Goal: Transaction & Acquisition: Obtain resource

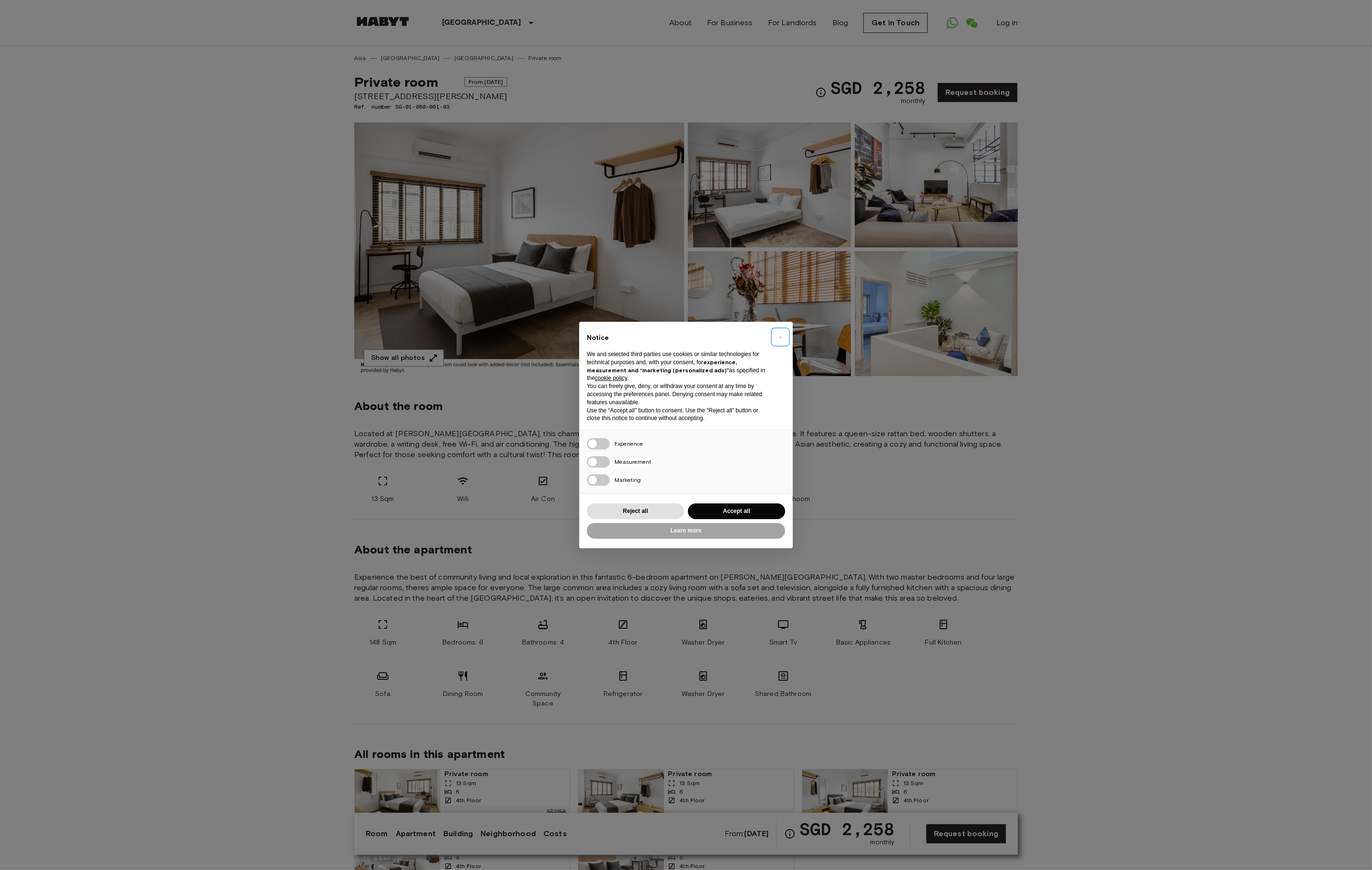
click at [780, 336] on span "×" at bounding box center [780, 337] width 4 height 12
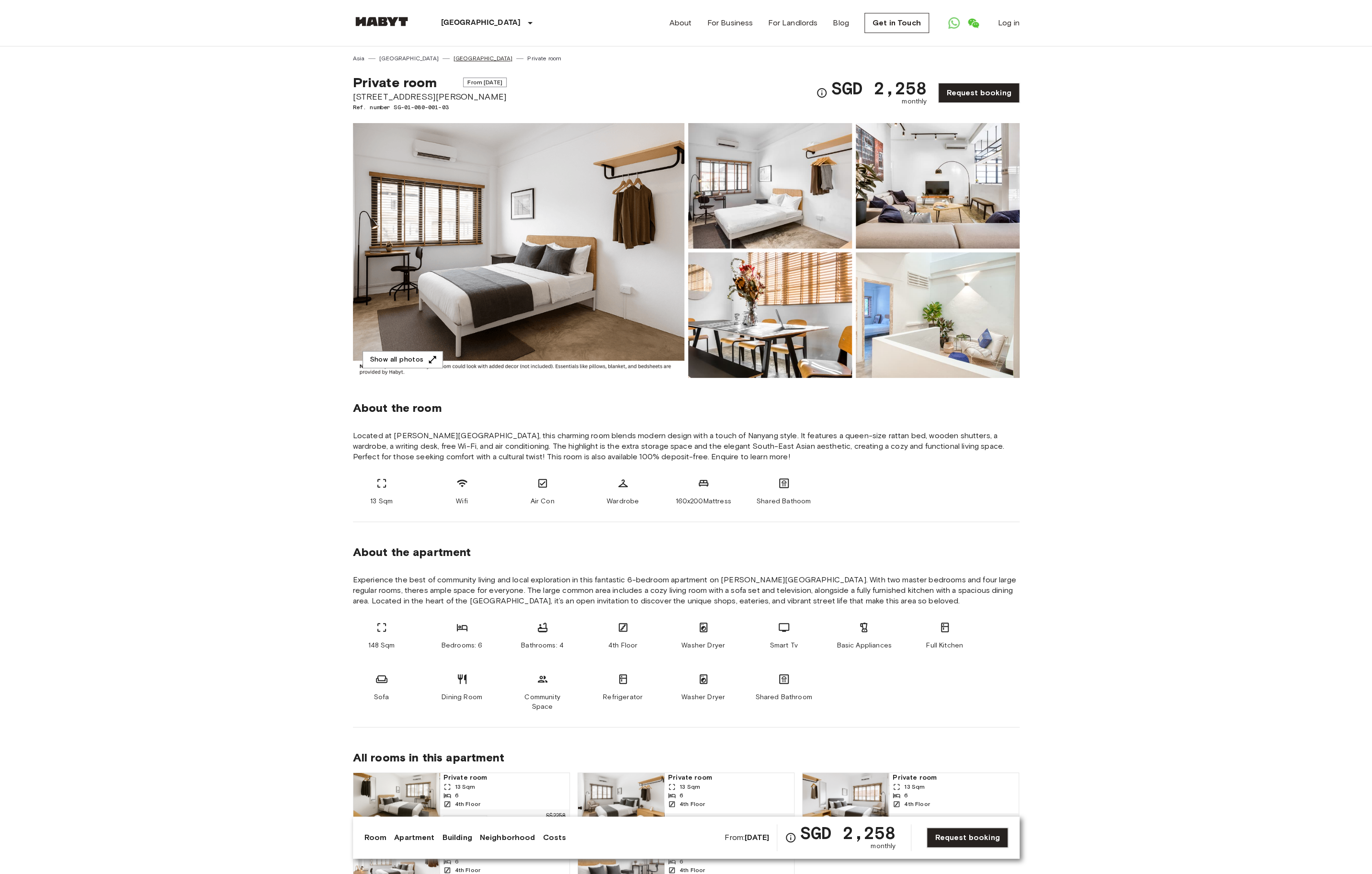
click at [454, 59] on link "[GEOGRAPHIC_DATA]" at bounding box center [483, 58] width 59 height 9
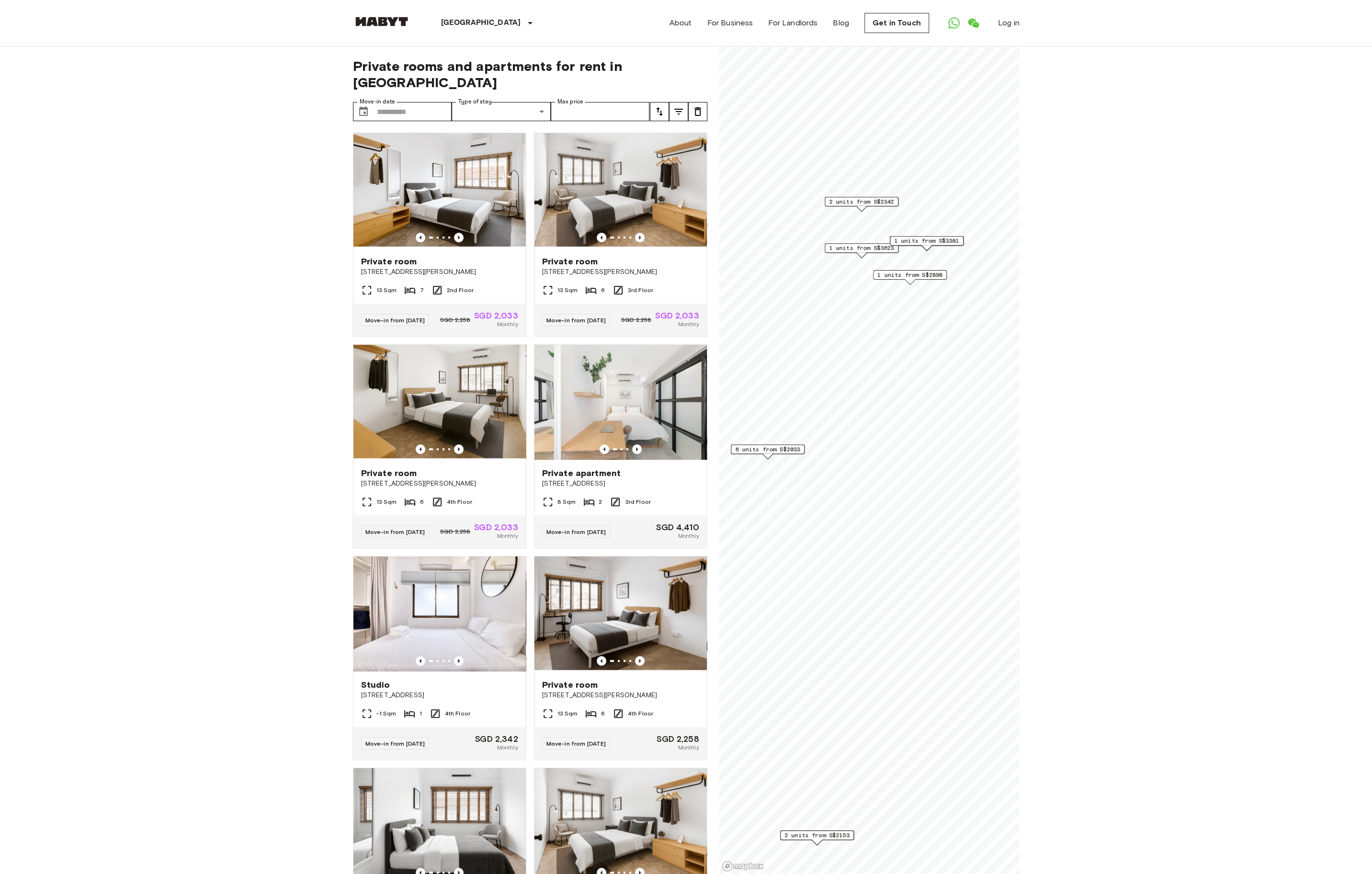
click at [921, 276] on span "1 units from S$2898" at bounding box center [910, 275] width 65 height 9
click at [991, 183] on icon "Map marker" at bounding box center [987, 189] width 12 height 12
click at [867, 244] on span "1 units from S$3623" at bounding box center [861, 248] width 65 height 9
click at [939, 157] on icon "Map marker" at bounding box center [939, 163] width 12 height 12
click at [937, 242] on span "1 units from S$3381" at bounding box center [926, 241] width 65 height 9
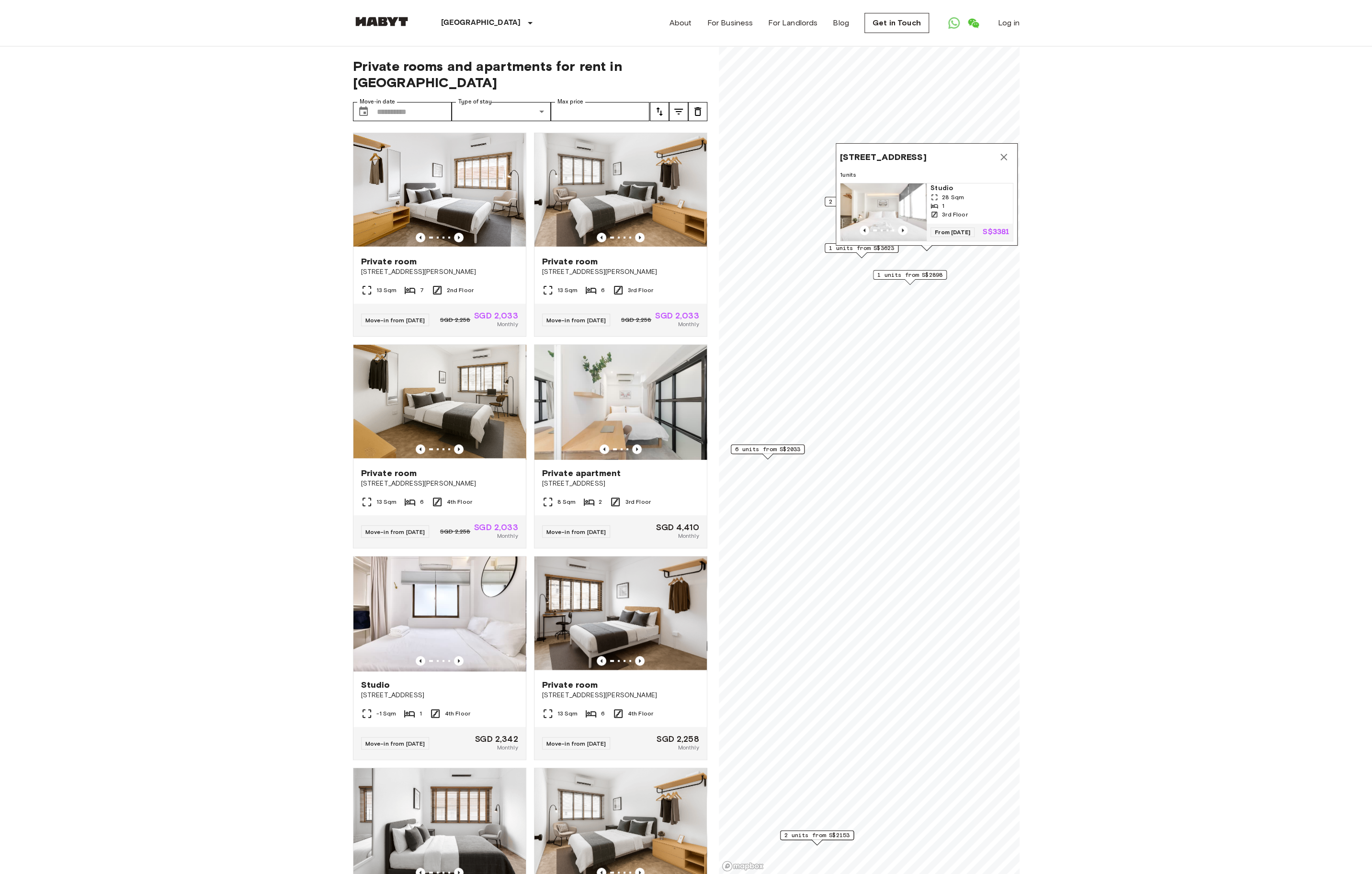
click at [1001, 151] on icon "Map marker" at bounding box center [1004, 157] width 12 height 12
click at [854, 202] on span "2 units from S$2342" at bounding box center [861, 202] width 65 height 9
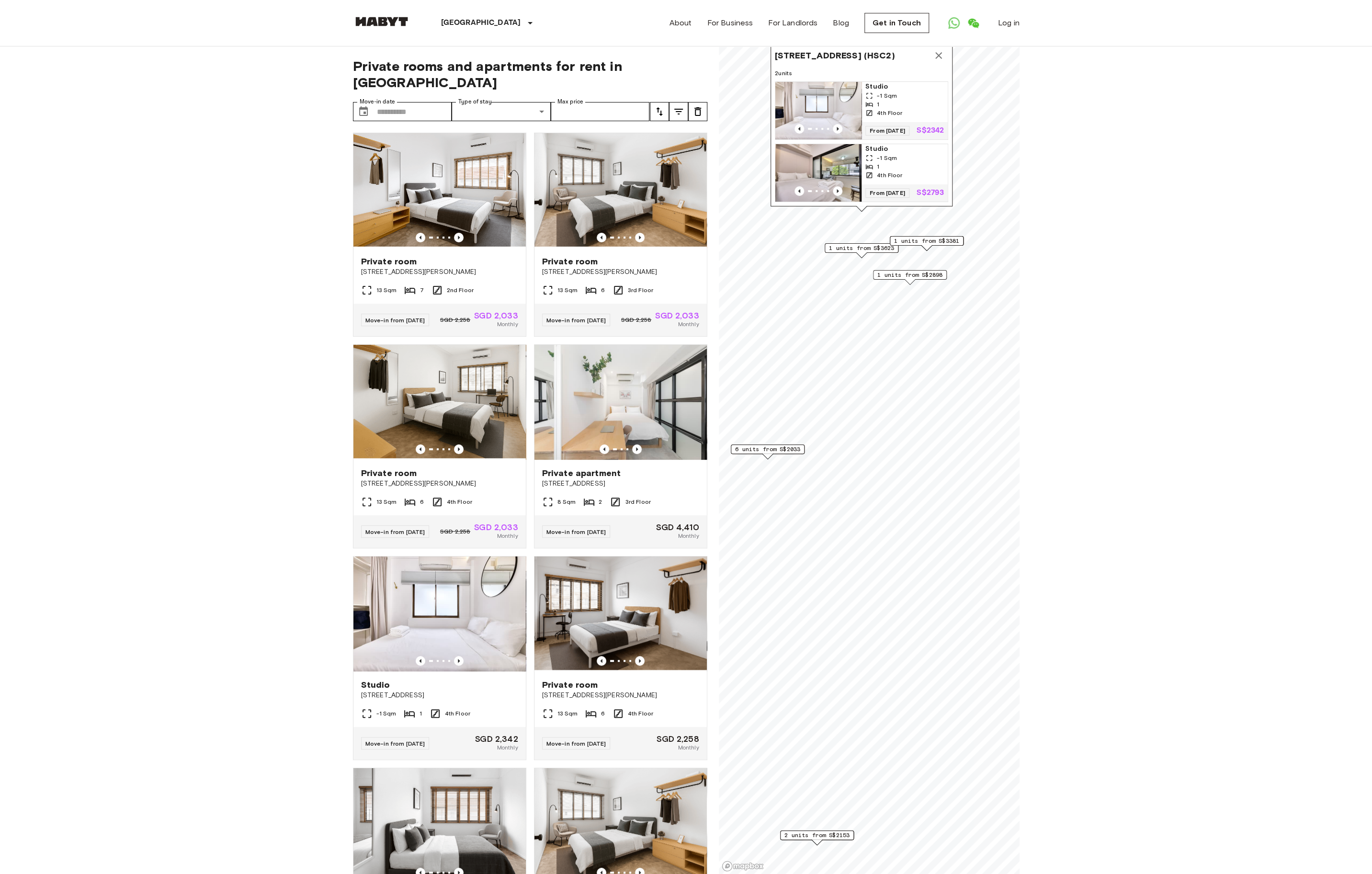
click at [794, 449] on span "6 units from S$2033" at bounding box center [767, 449] width 65 height 9
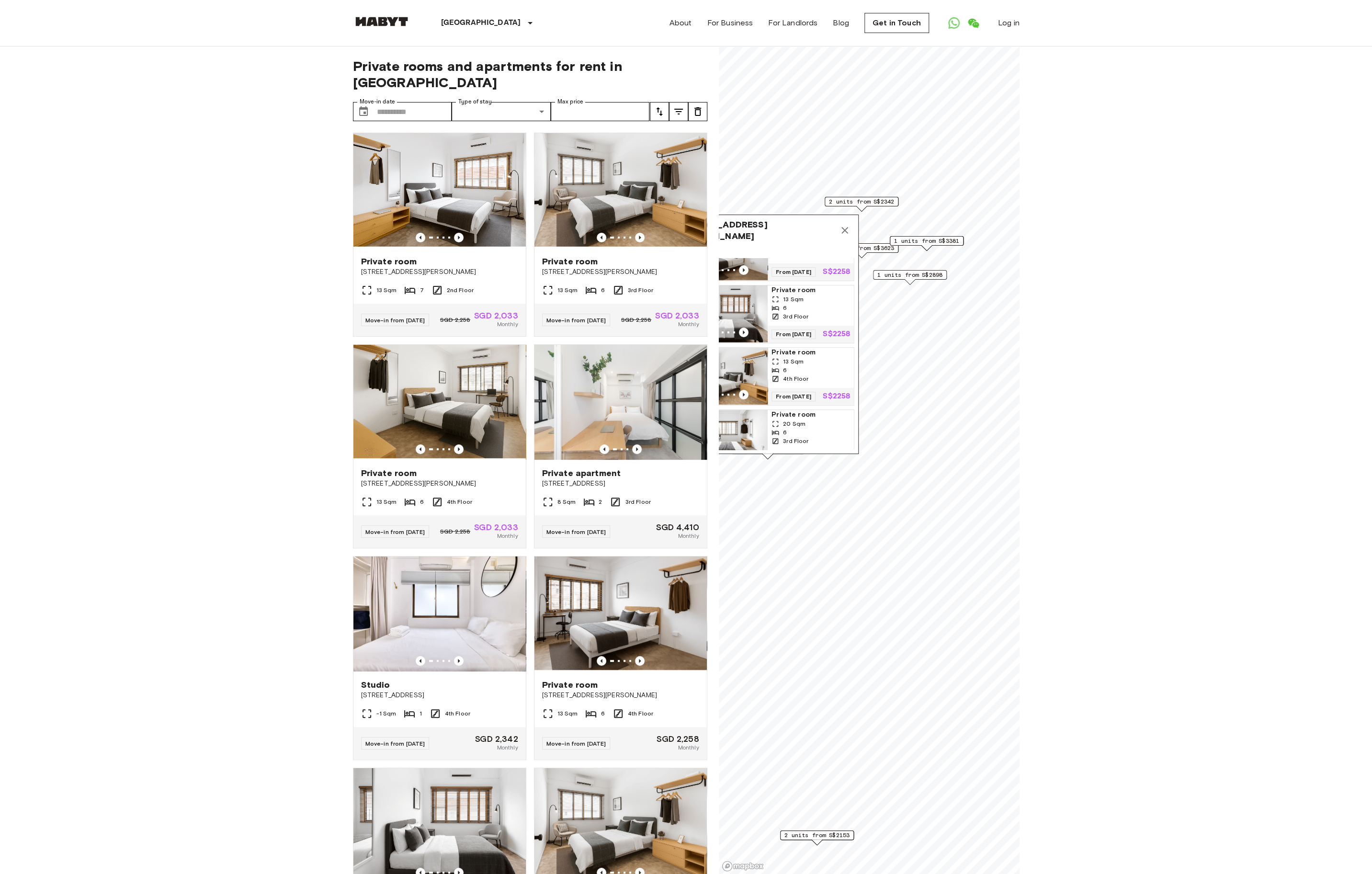
scroll to position [206, 0]
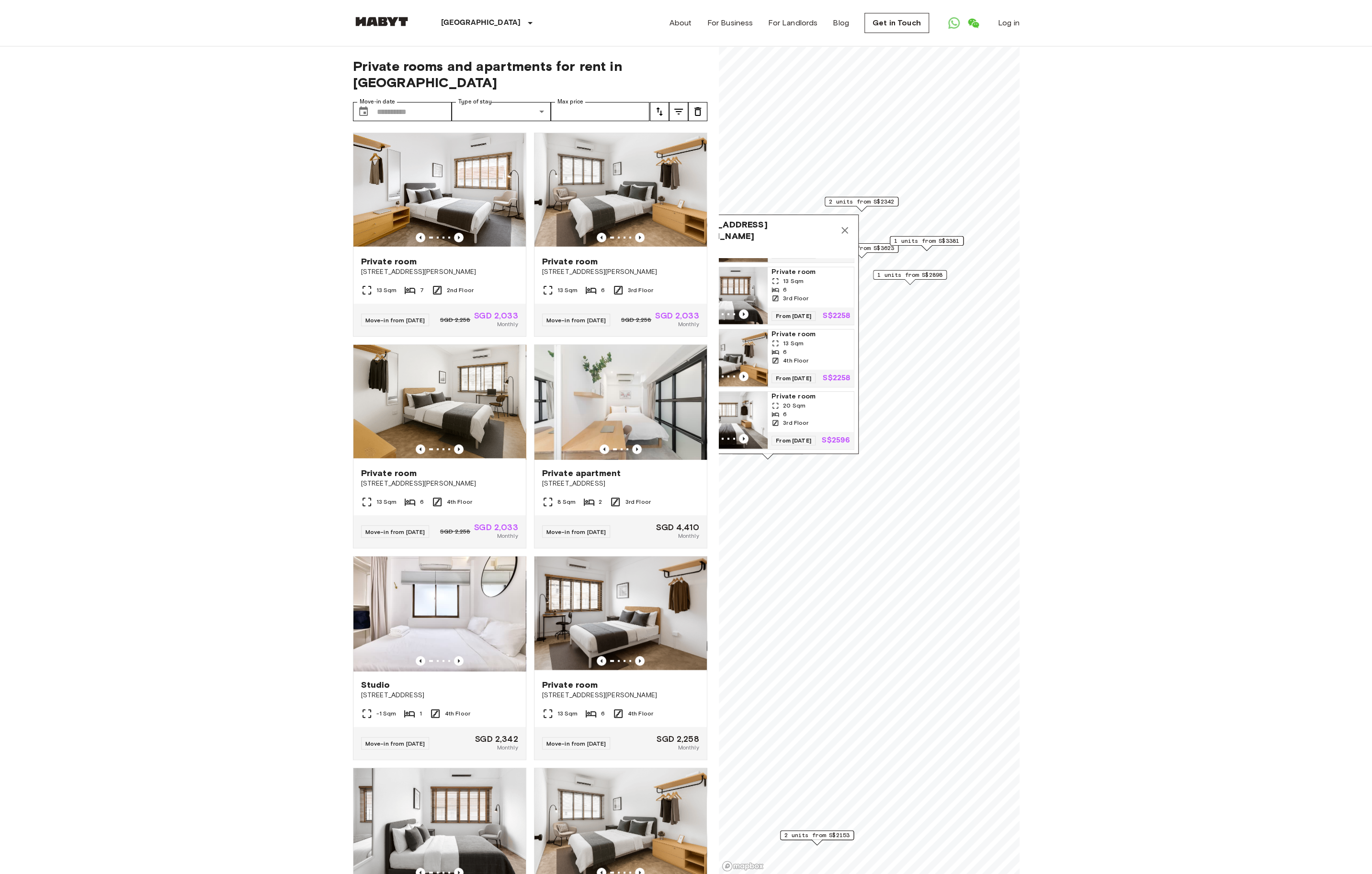
click at [753, 403] on img "Map marker" at bounding box center [724, 420] width 86 height 58
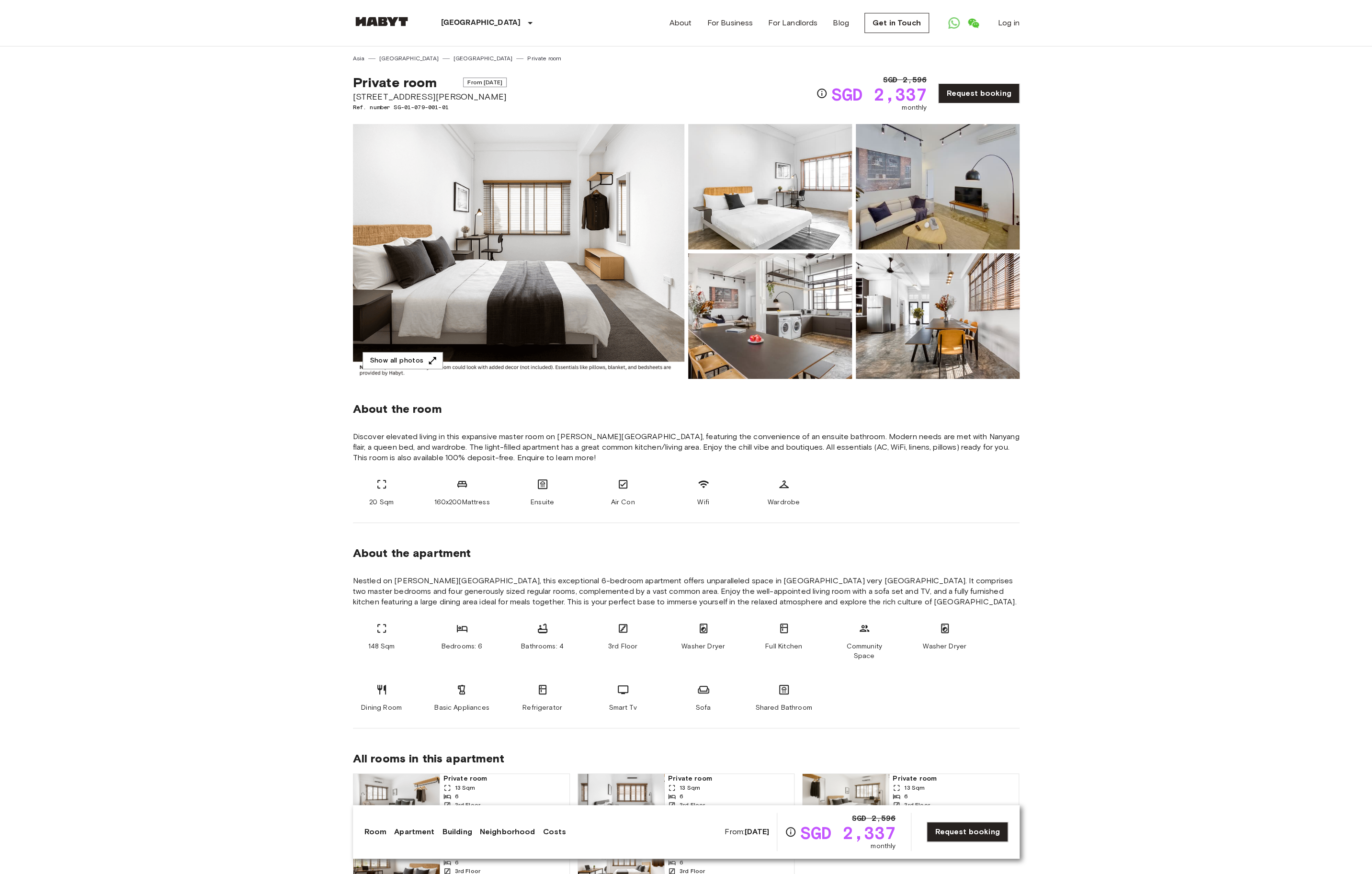
click at [562, 276] on img at bounding box center [519, 251] width 331 height 255
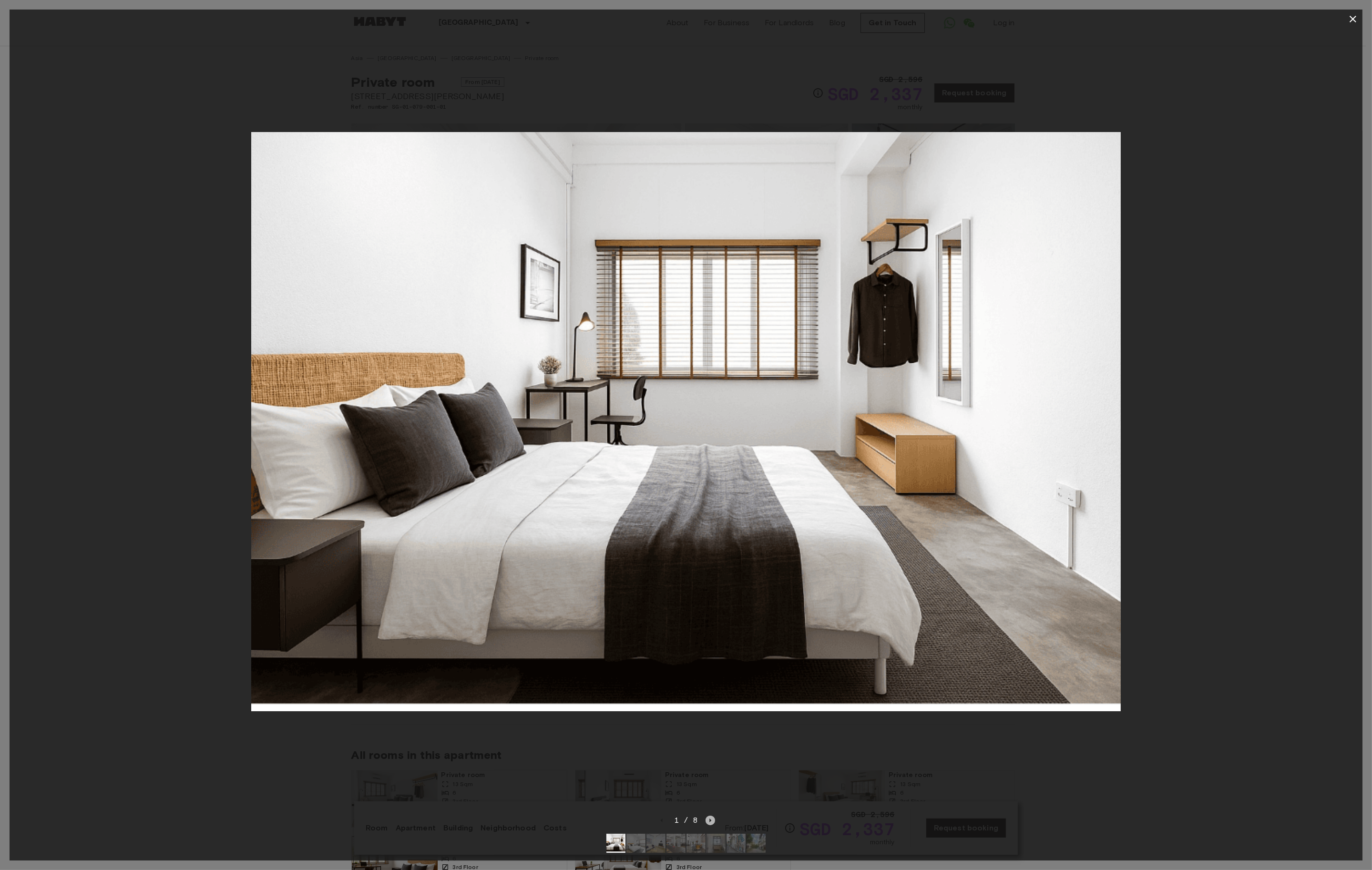
click at [708, 816] on icon "Next image" at bounding box center [710, 820] width 9 height 9
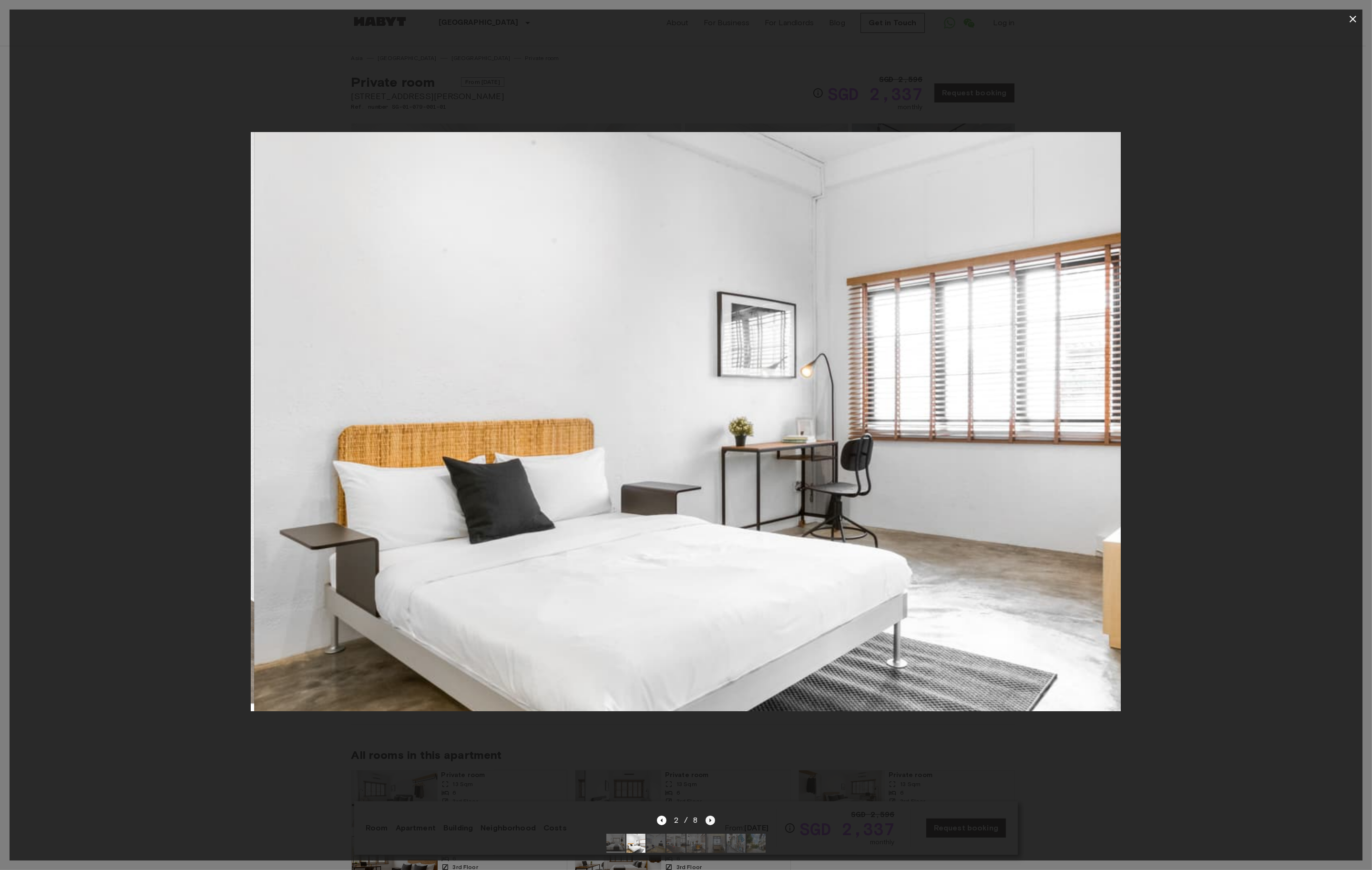
click at [708, 816] on icon "Next image" at bounding box center [710, 820] width 9 height 9
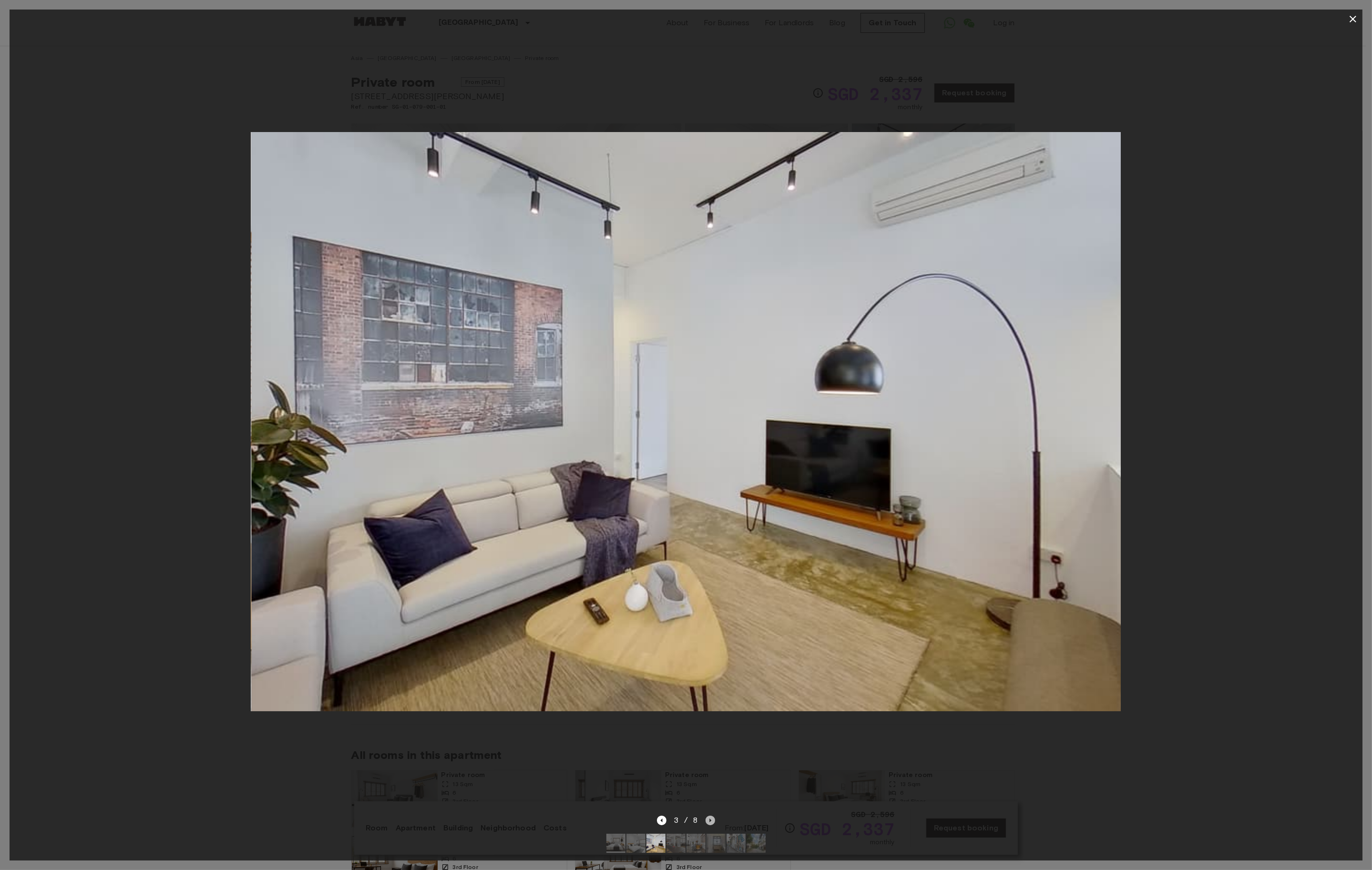
click at [708, 816] on icon "Next image" at bounding box center [710, 820] width 9 height 9
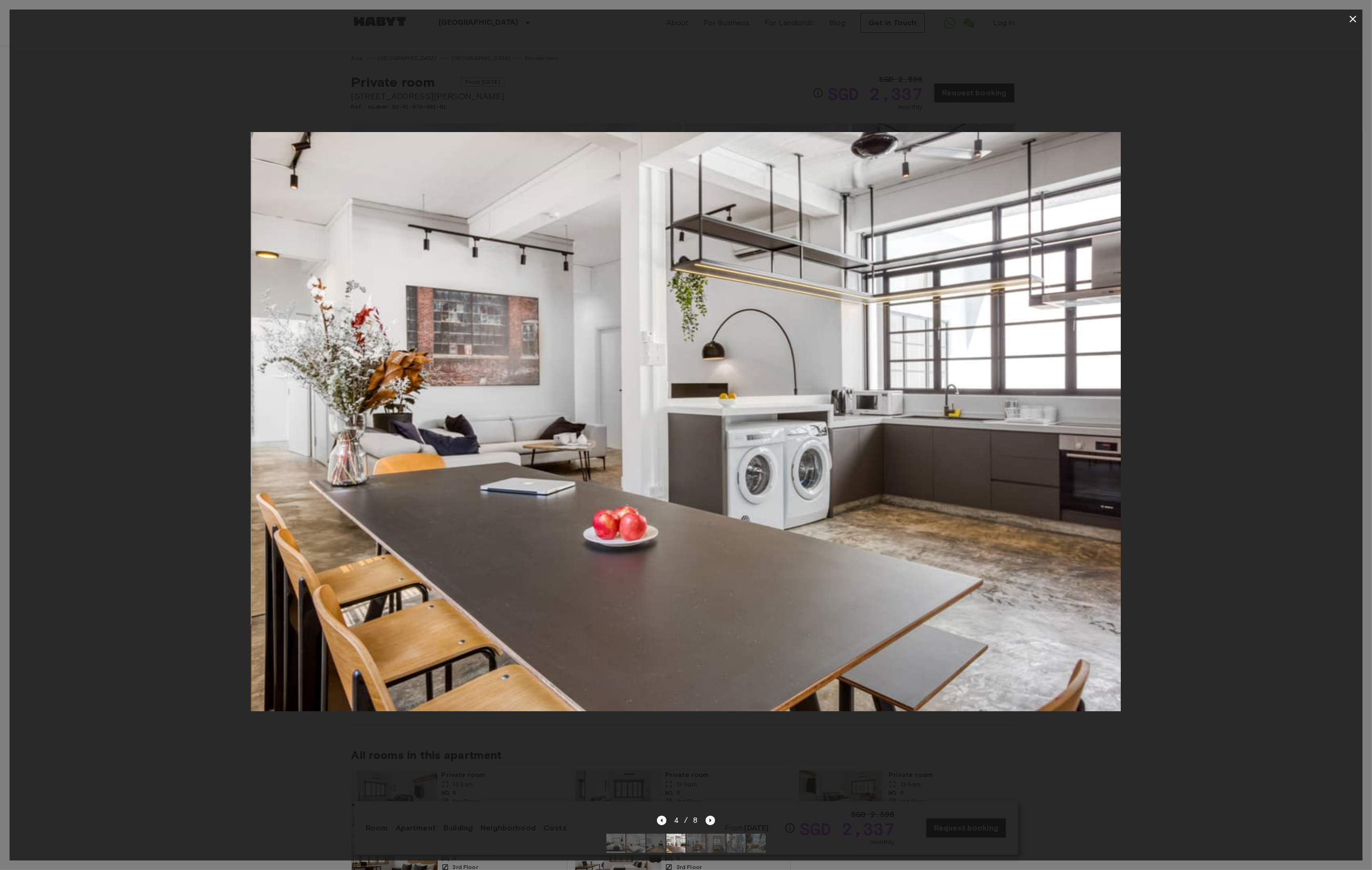
click at [708, 816] on icon "Next image" at bounding box center [710, 820] width 9 height 9
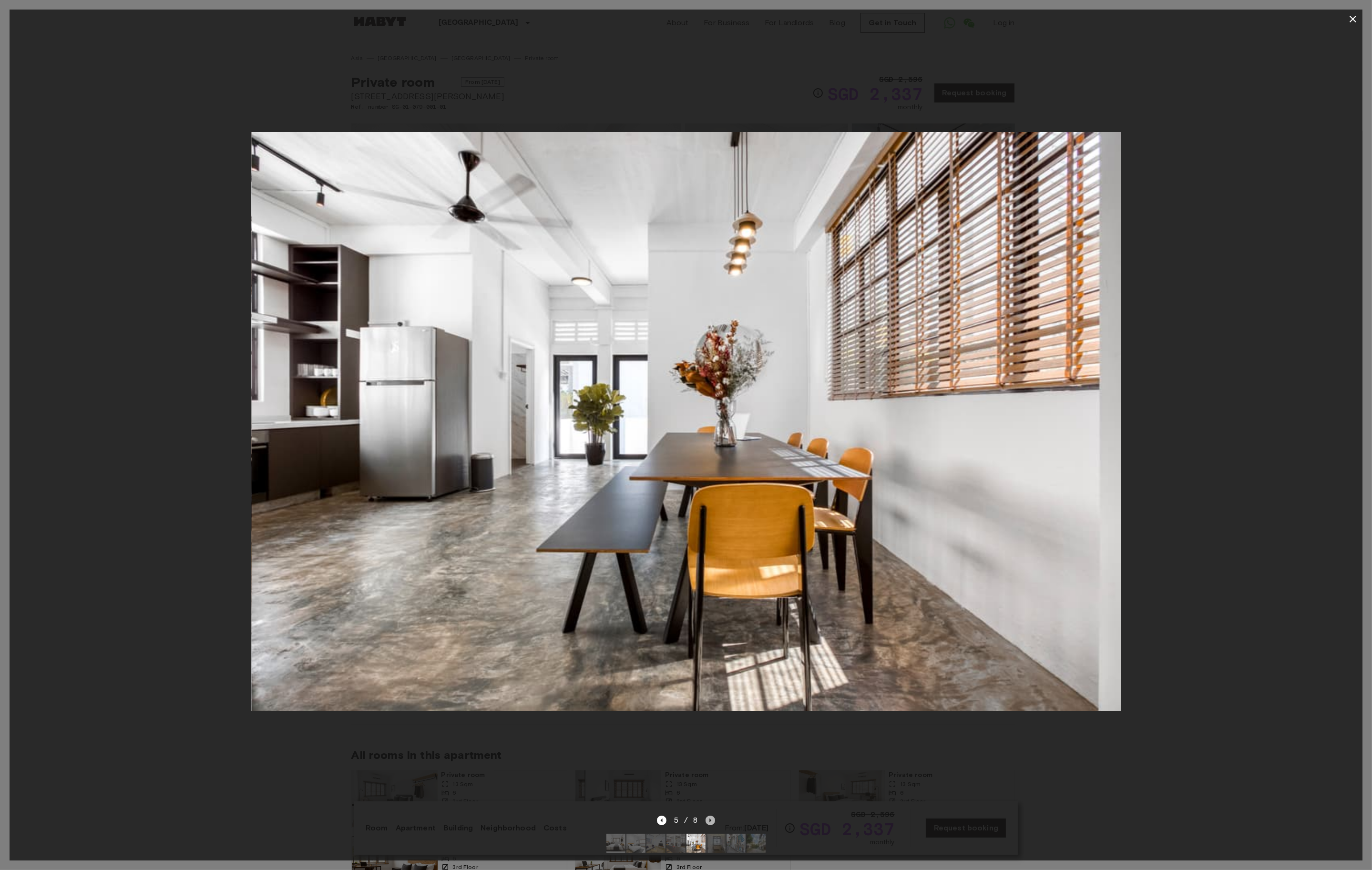
click at [708, 816] on icon "Next image" at bounding box center [710, 820] width 9 height 9
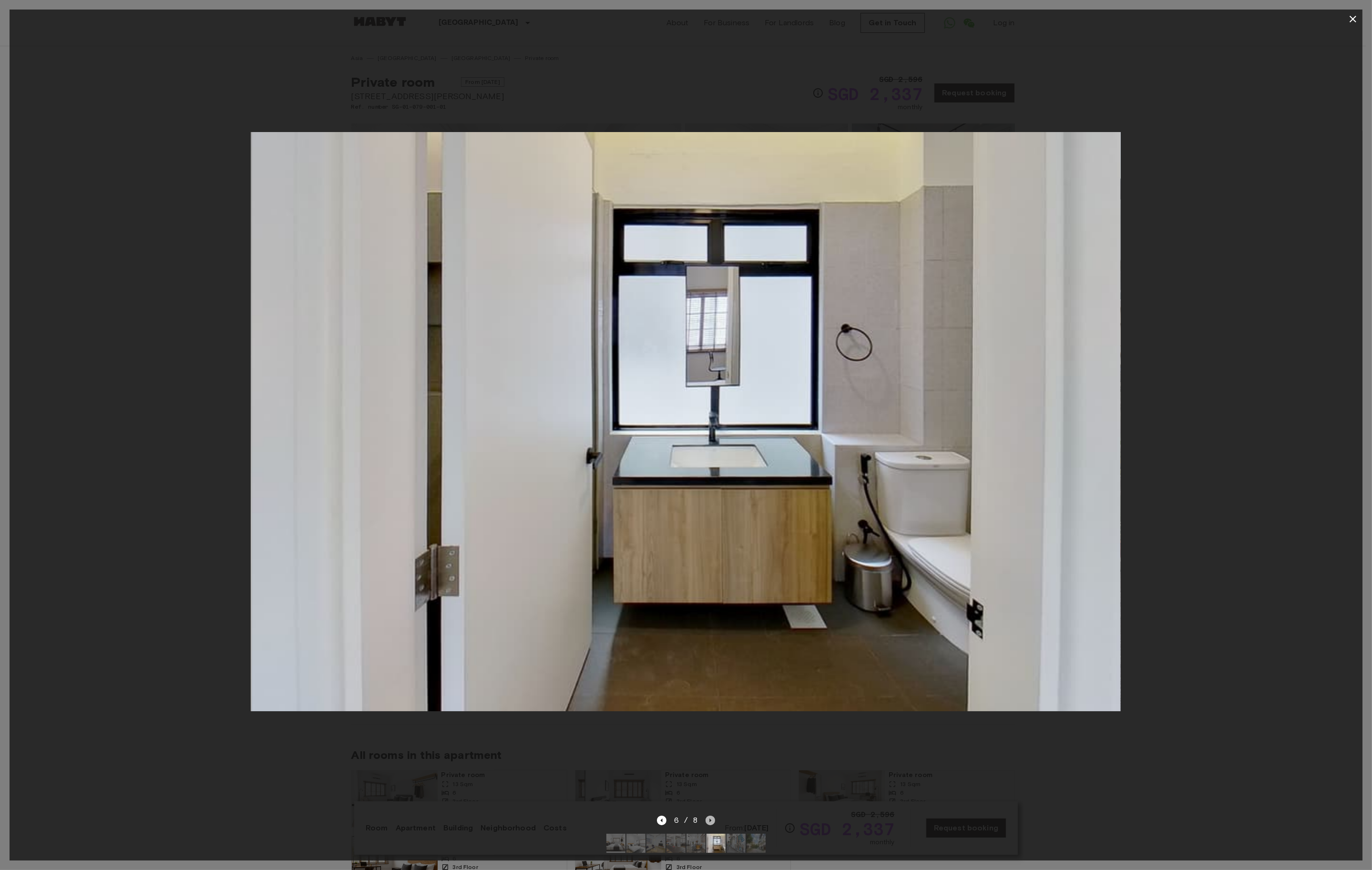
click at [708, 816] on icon "Next image" at bounding box center [710, 820] width 9 height 9
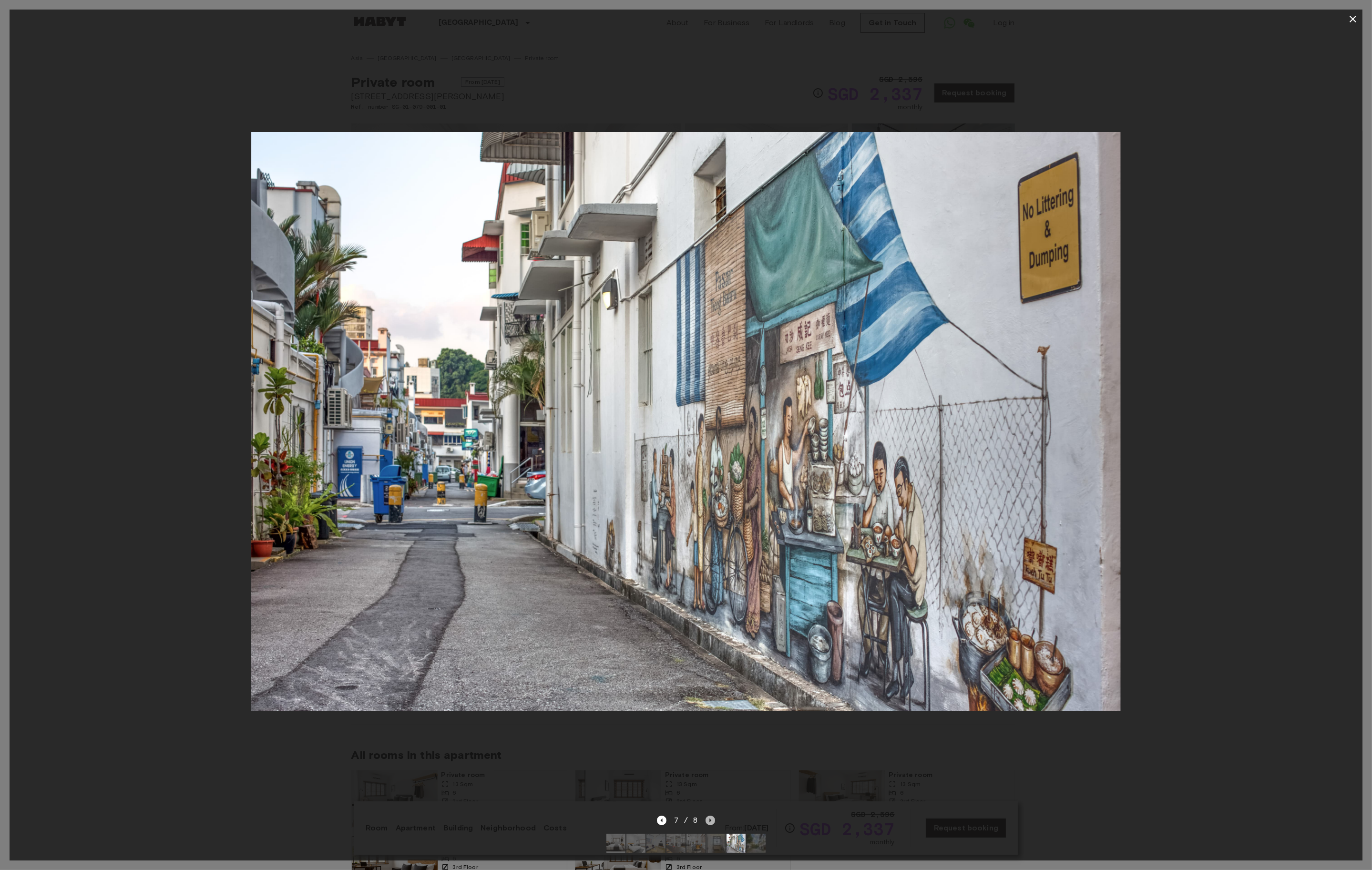
click at [708, 816] on icon "Next image" at bounding box center [710, 820] width 9 height 9
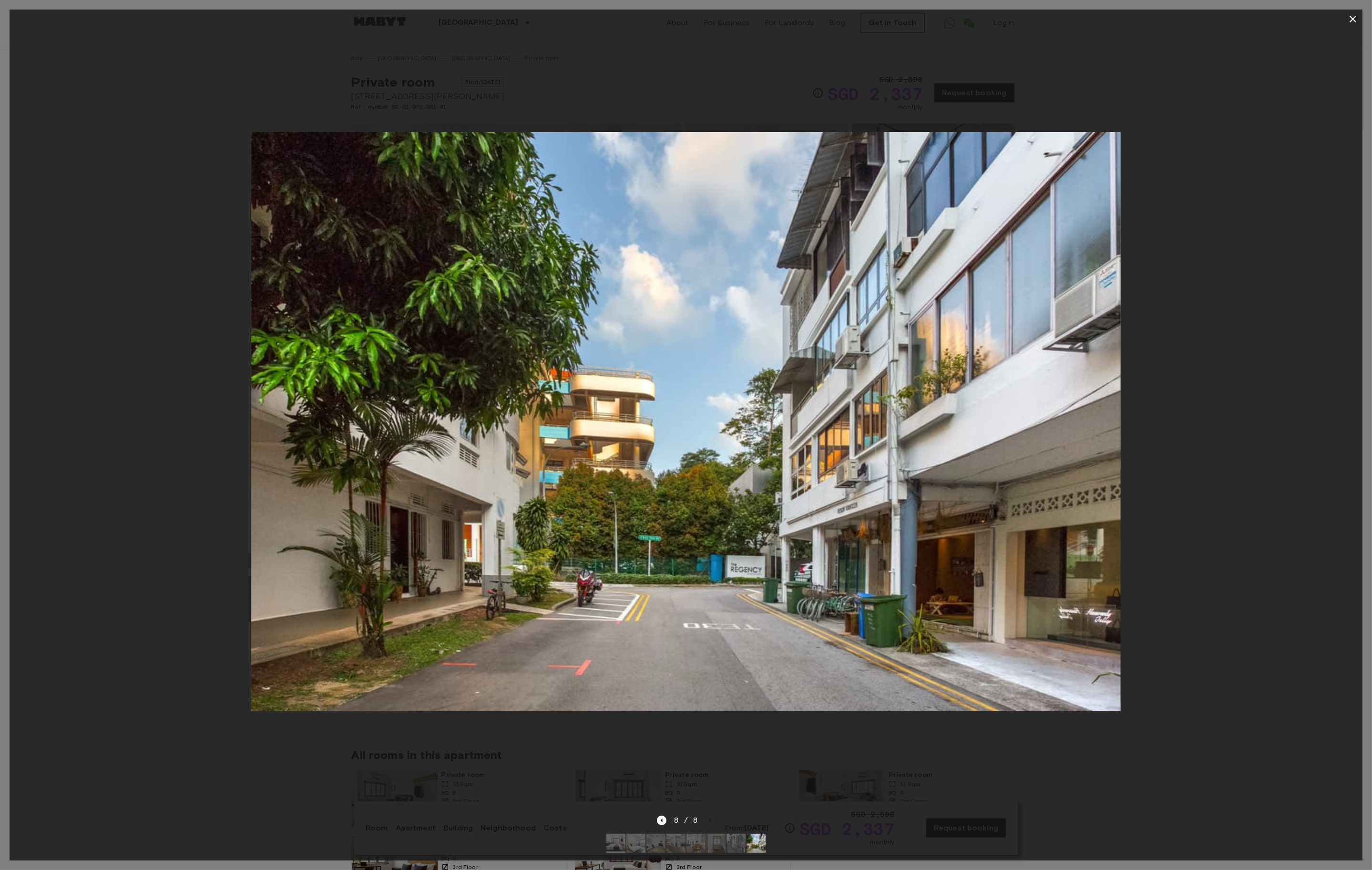
click at [681, 739] on div at bounding box center [685, 421] width 1352 height 786
click at [1171, 130] on div at bounding box center [685, 421] width 1352 height 786
click at [1349, 19] on icon "button" at bounding box center [1353, 19] width 12 height 12
